Goal: Check status: Check status

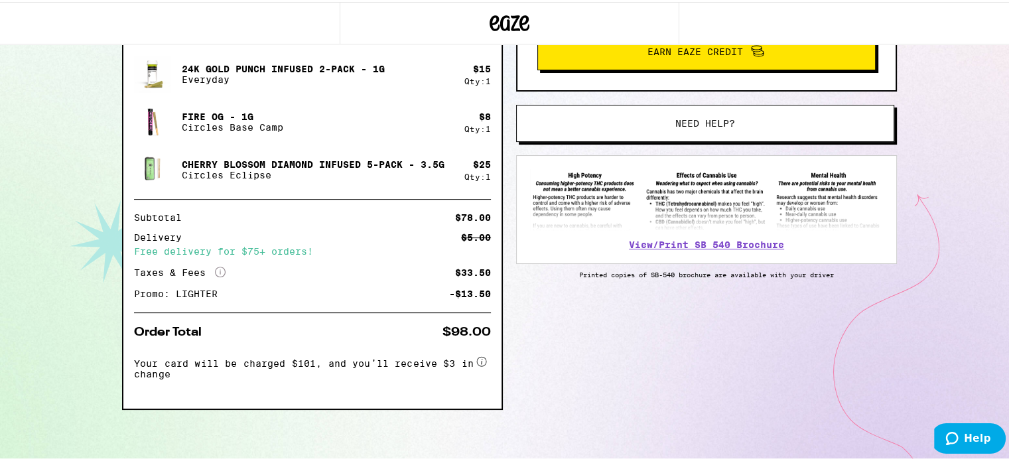
scroll to position [382, 0]
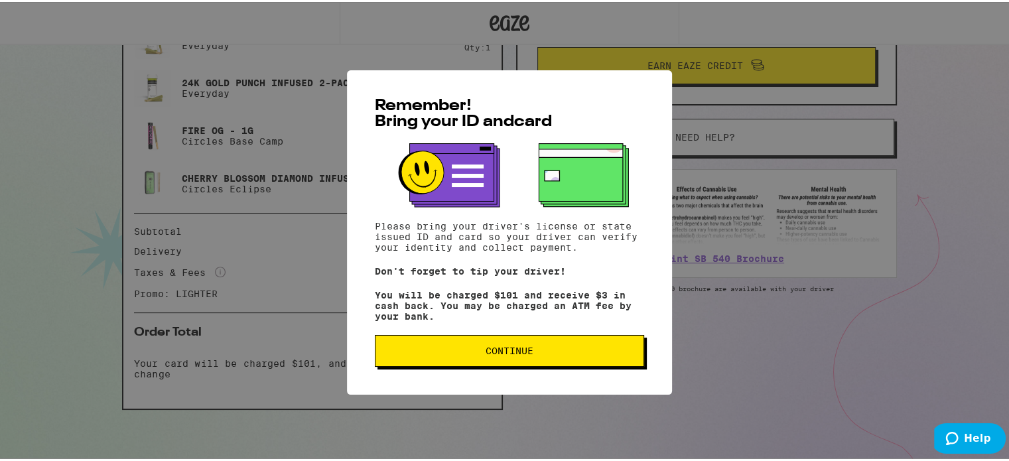
click at [539, 350] on span "Continue" at bounding box center [509, 348] width 247 height 9
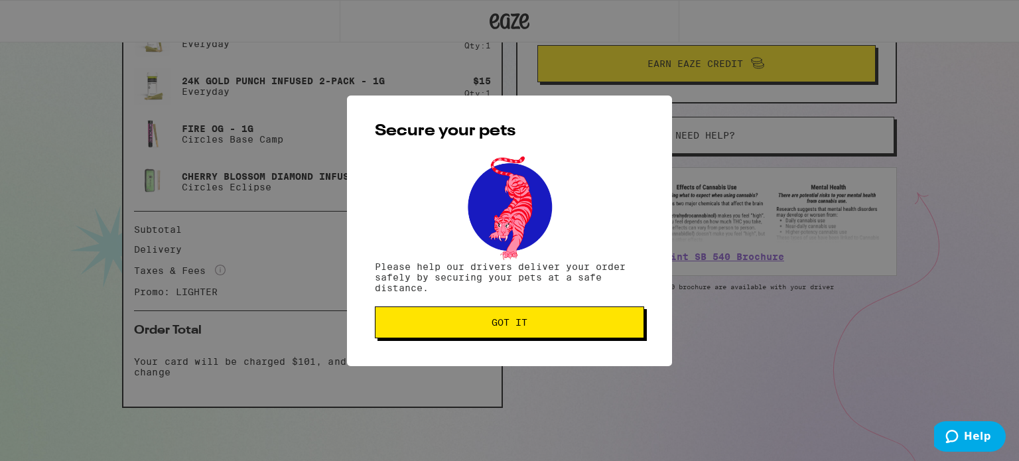
click at [521, 327] on span "Got it" at bounding box center [510, 322] width 36 height 9
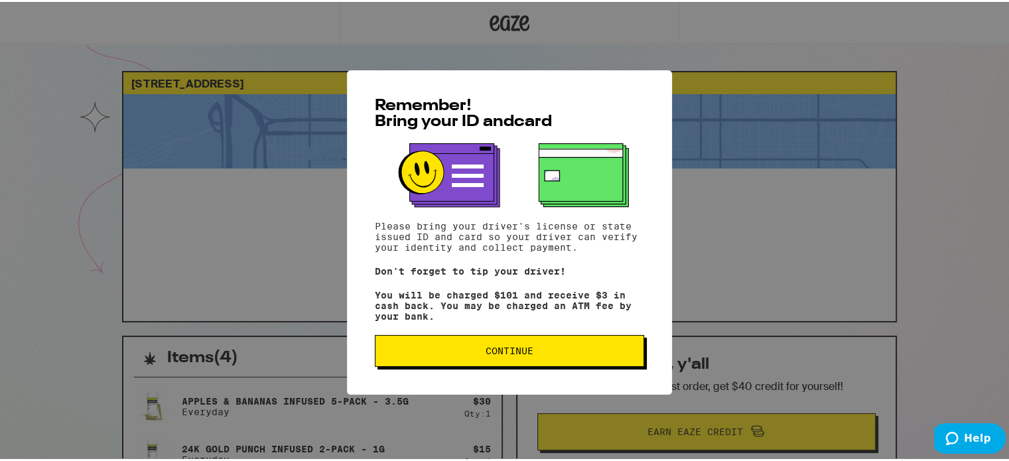
click at [471, 352] on span "Continue" at bounding box center [509, 348] width 247 height 9
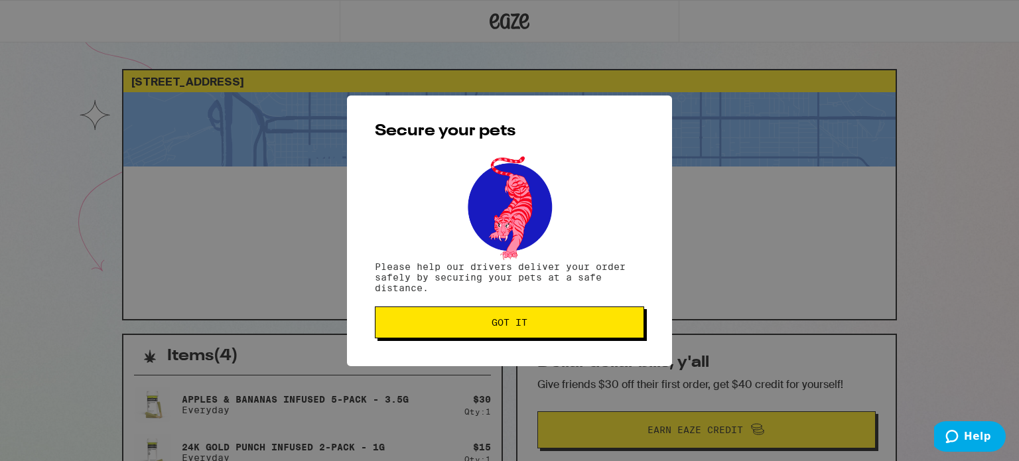
click at [548, 326] on span "Got it" at bounding box center [509, 322] width 247 height 9
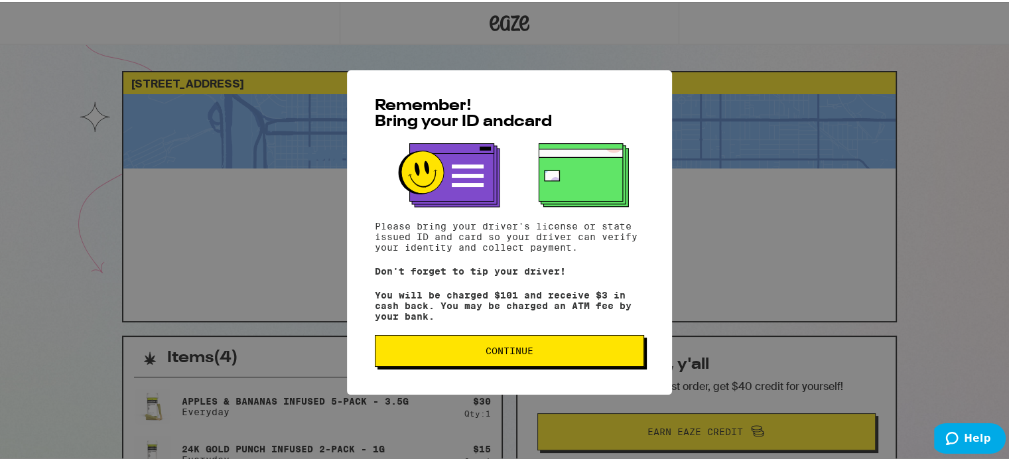
click at [583, 345] on button "Continue" at bounding box center [509, 349] width 269 height 32
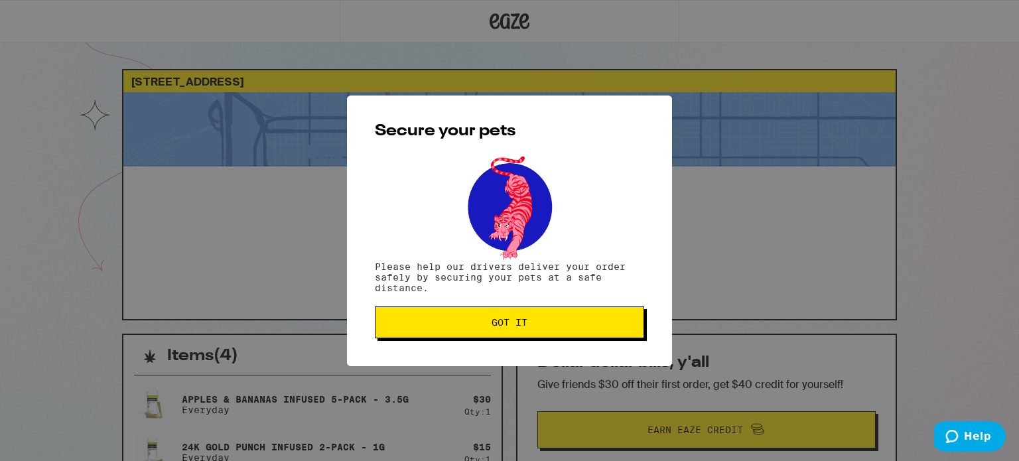
click at [565, 315] on button "Got it" at bounding box center [509, 323] width 269 height 32
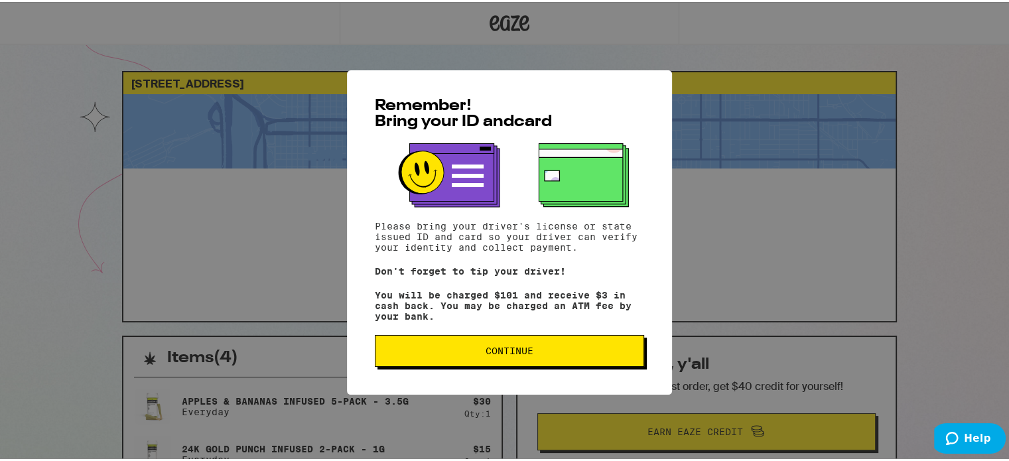
click at [465, 348] on span "Continue" at bounding box center [509, 348] width 247 height 9
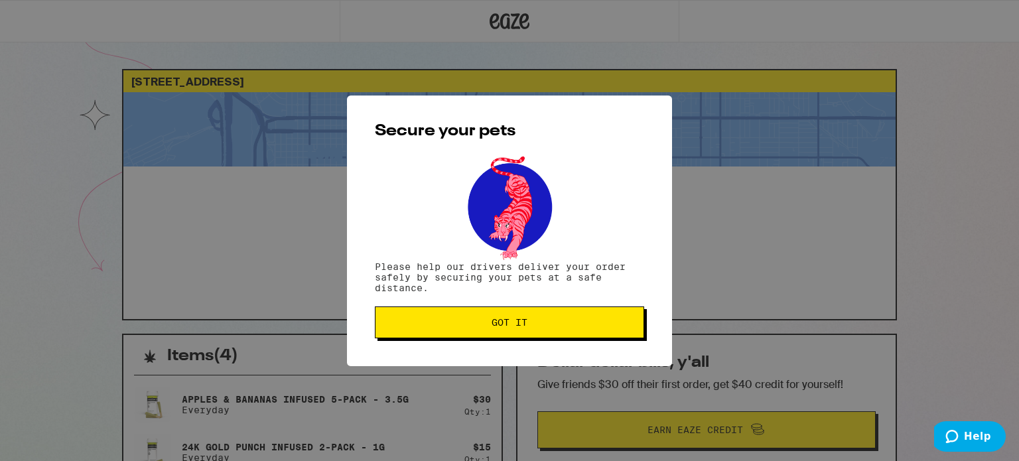
click at [509, 318] on span "Got it" at bounding box center [510, 322] width 36 height 9
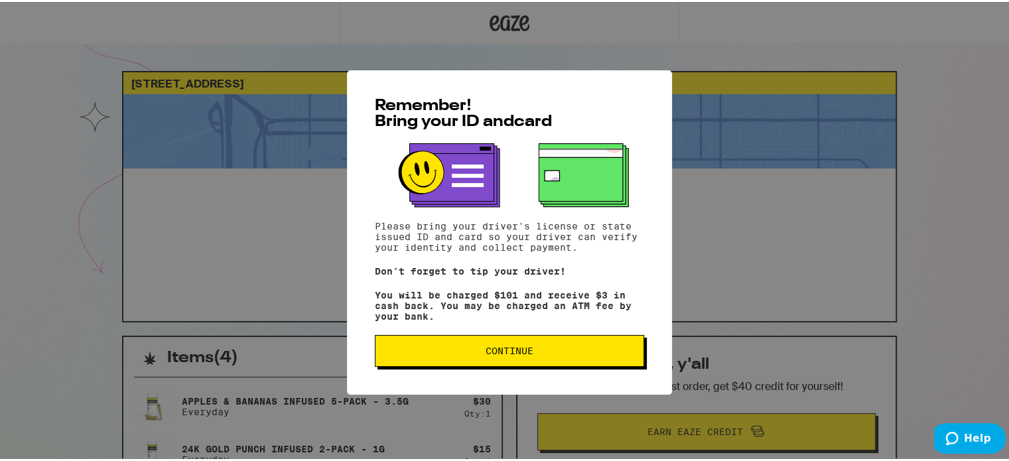
click at [512, 351] on span "Continue" at bounding box center [510, 348] width 48 height 9
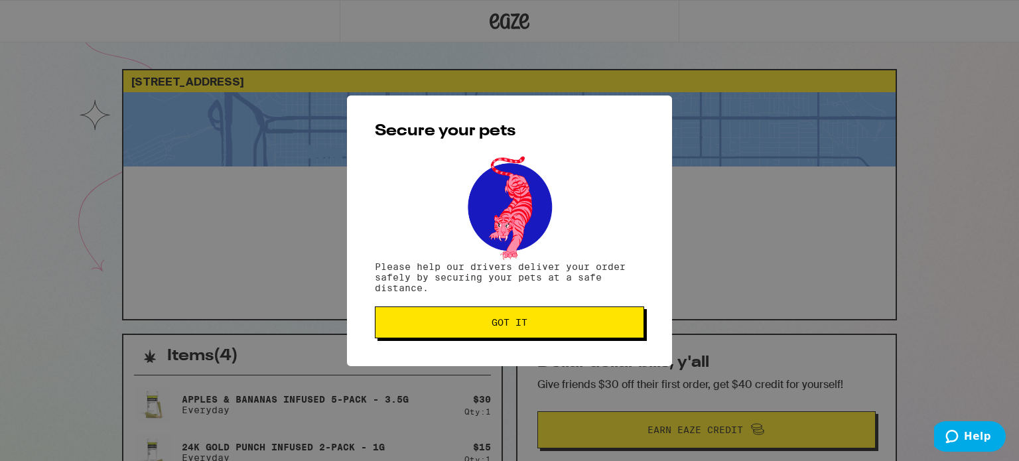
click at [482, 320] on span "Got it" at bounding box center [509, 322] width 247 height 9
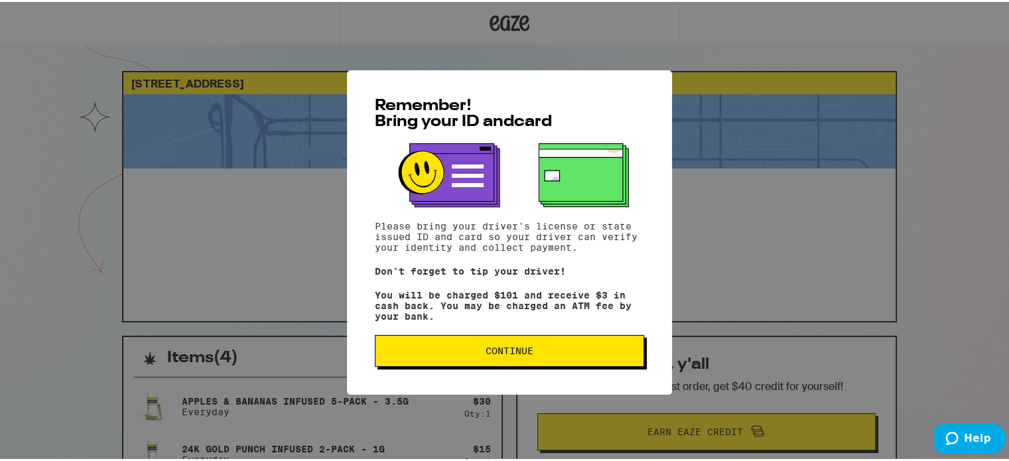
click at [546, 360] on button "Continue" at bounding box center [509, 349] width 269 height 32
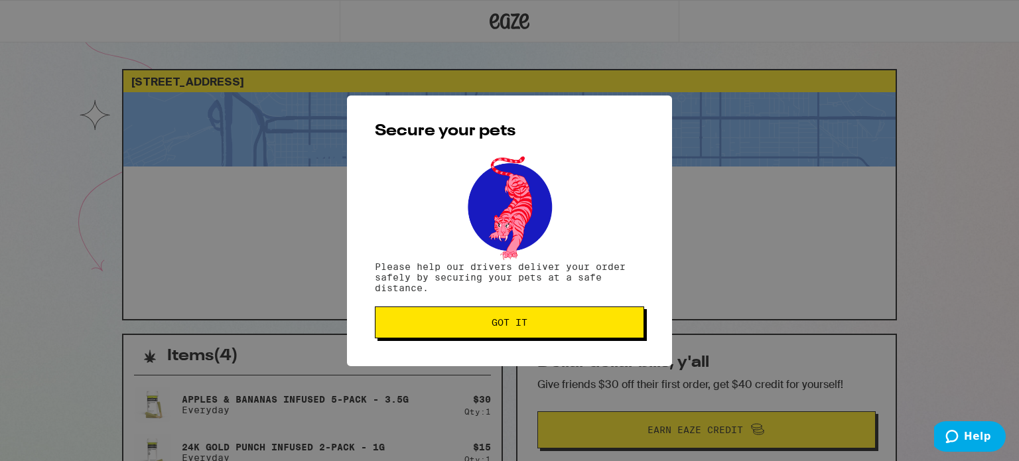
click at [522, 316] on button "Got it" at bounding box center [509, 323] width 269 height 32
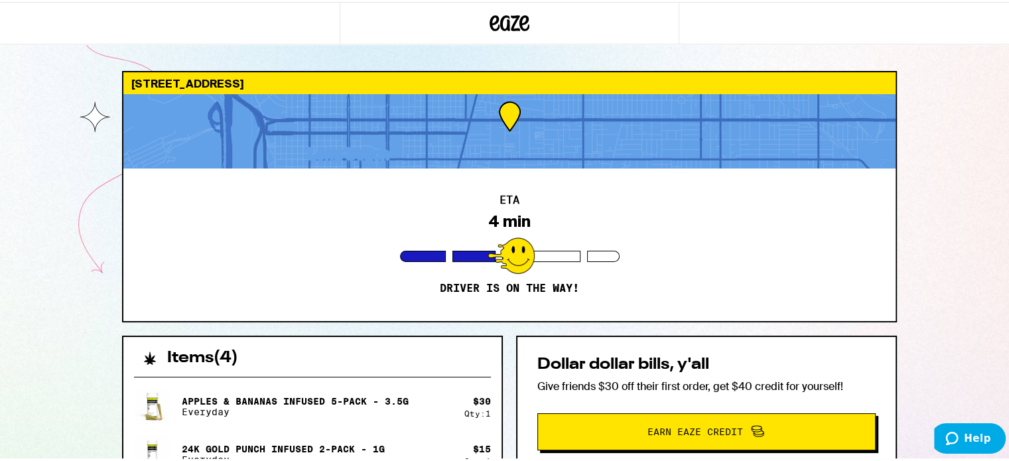
click at [522, 316] on div "ETA 4 min Driver is on the way!" at bounding box center [509, 243] width 772 height 153
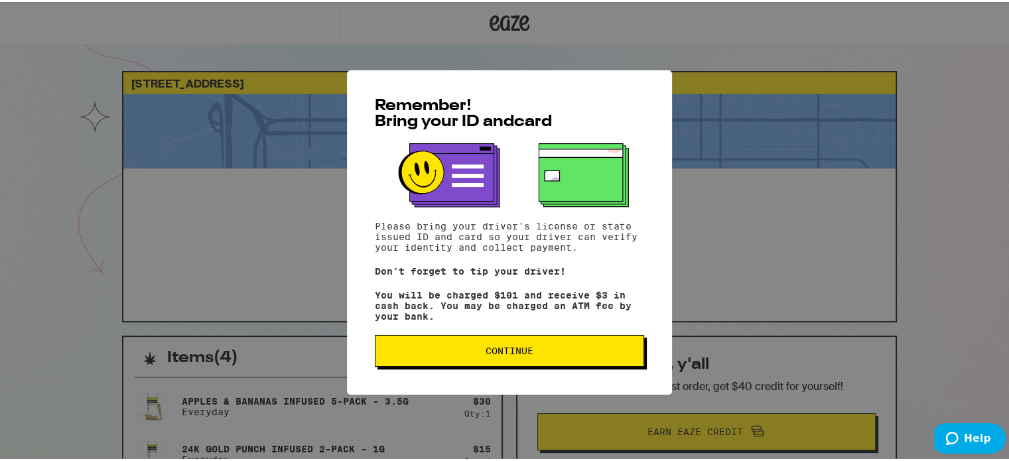
click at [593, 336] on button "Continue" at bounding box center [509, 349] width 269 height 32
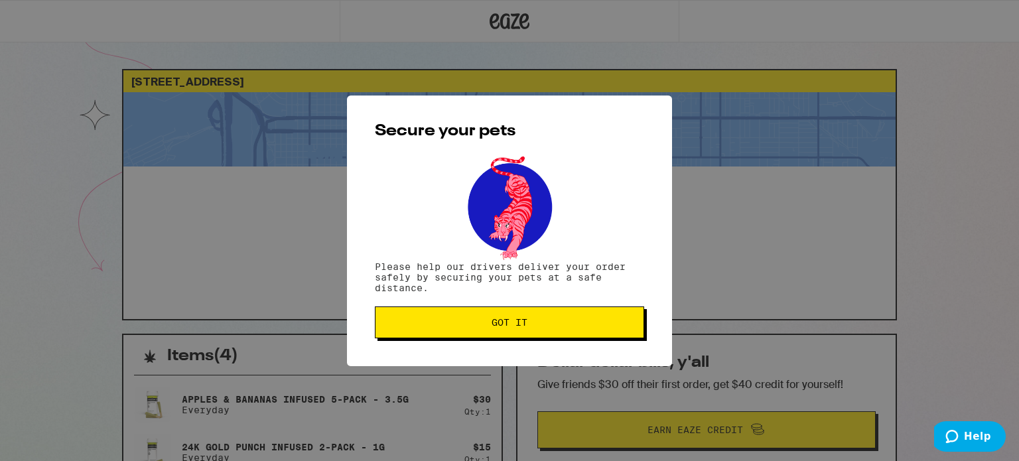
click at [593, 336] on button "Got it" at bounding box center [509, 323] width 269 height 32
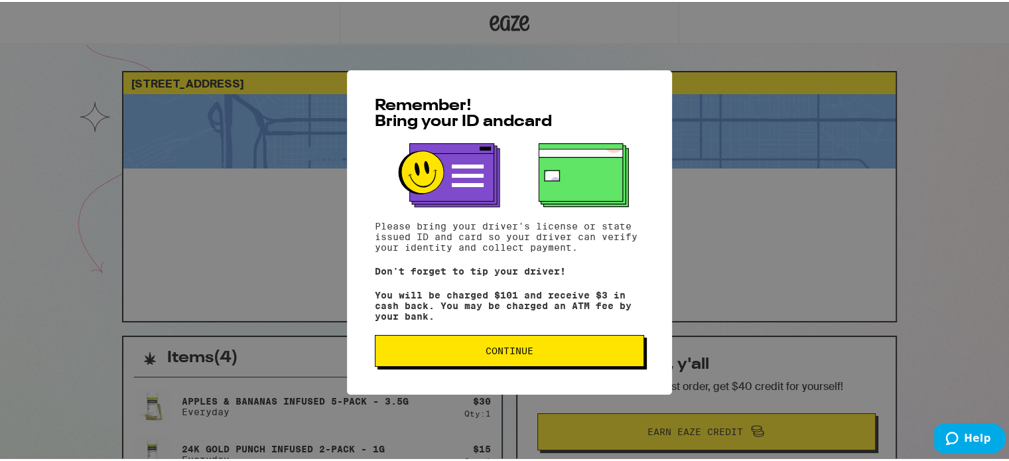
click at [524, 339] on button "Continue" at bounding box center [509, 349] width 269 height 32
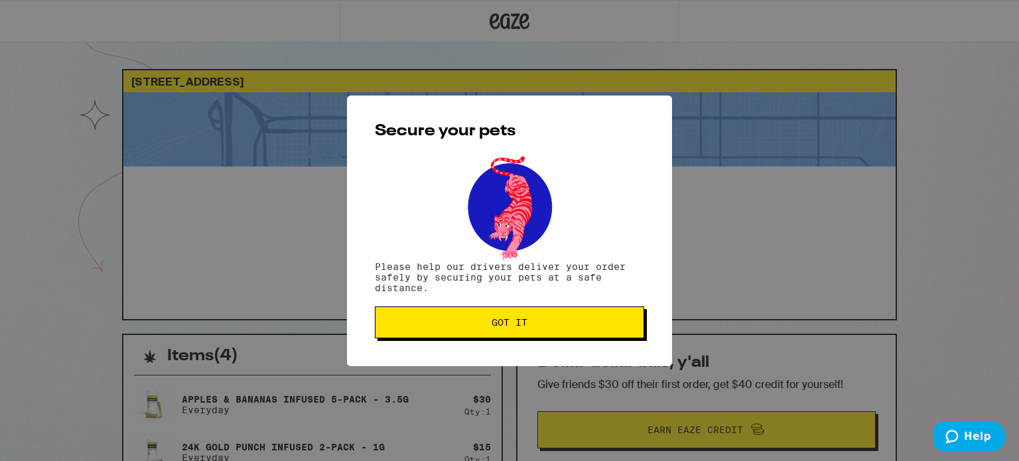
click at [514, 324] on span "Got it" at bounding box center [510, 322] width 36 height 9
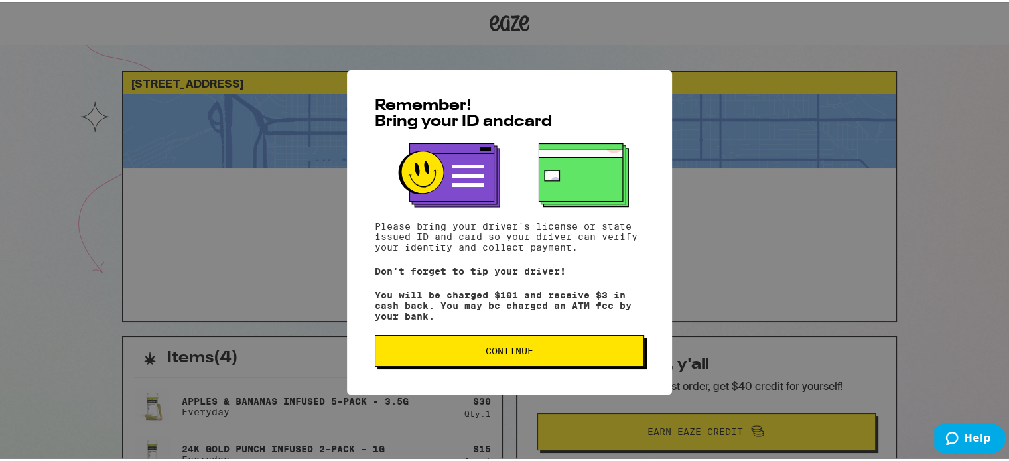
click at [502, 361] on button "Continue" at bounding box center [509, 349] width 269 height 32
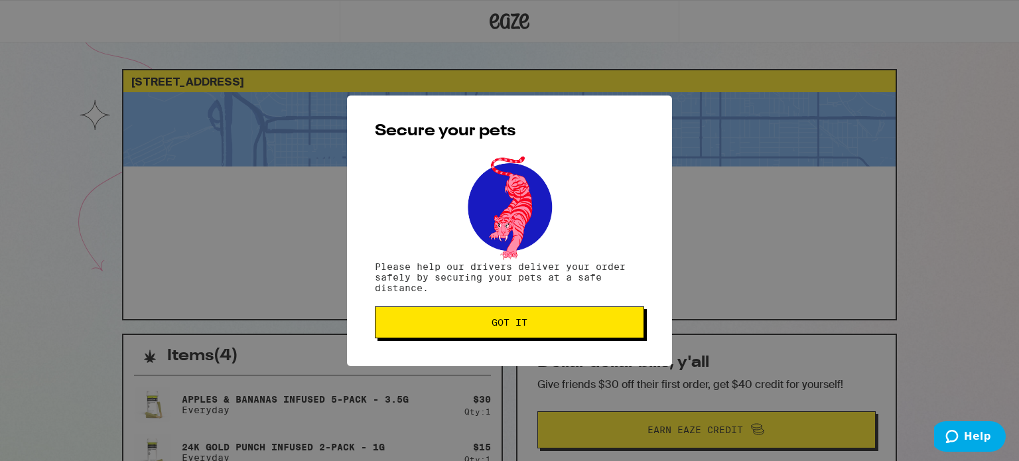
click at [534, 326] on span "Got it" at bounding box center [509, 322] width 247 height 9
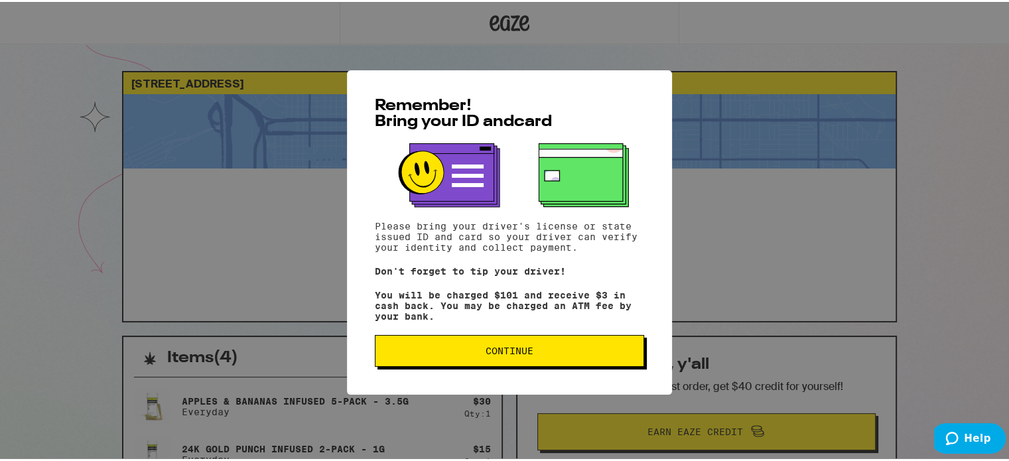
click at [486, 354] on span "Continue" at bounding box center [510, 348] width 48 height 9
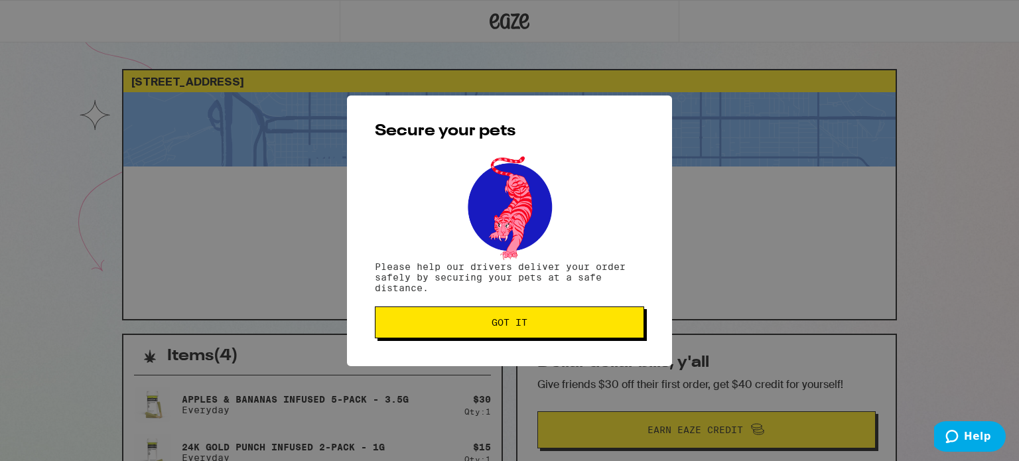
click at [520, 327] on span "Got it" at bounding box center [510, 322] width 36 height 9
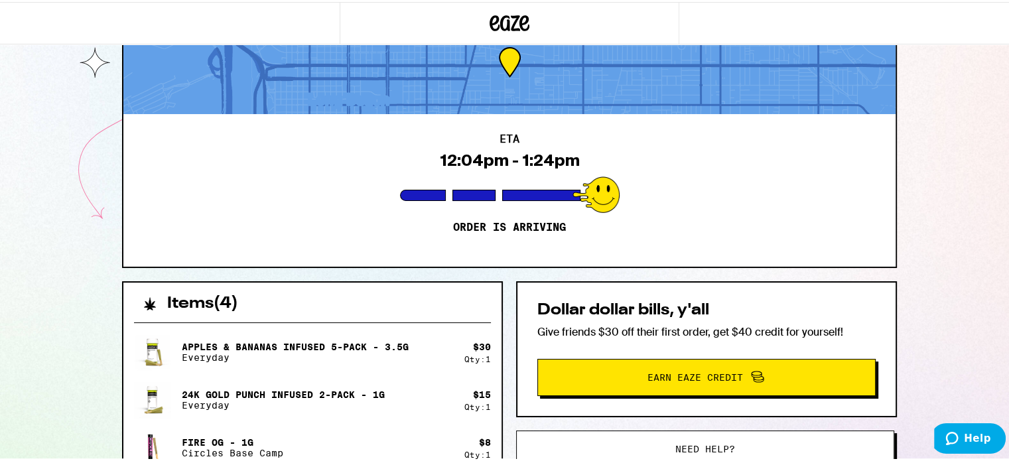
scroll to position [36, 0]
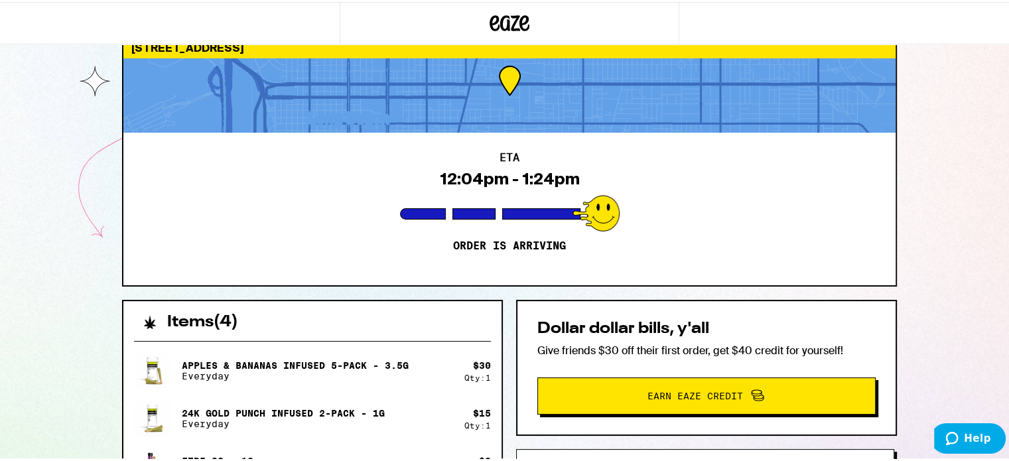
drag, startPoint x: 0, startPoint y: 64, endPoint x: 203, endPoint y: 74, distance: 203.3
click at [9, 69] on div "[STREET_ADDRESS] ETA 12:04pm - 1:24pm Order is arriving Items ( 4 ) Apples & Ba…" at bounding box center [509, 377] width 1019 height 827
